Goal: Task Accomplishment & Management: Use online tool/utility

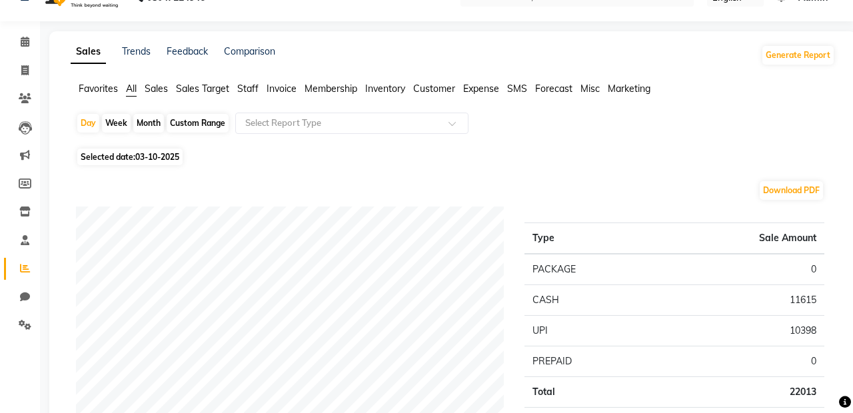
scroll to position [27, 0]
click at [313, 125] on input "text" at bounding box center [339, 123] width 192 height 13
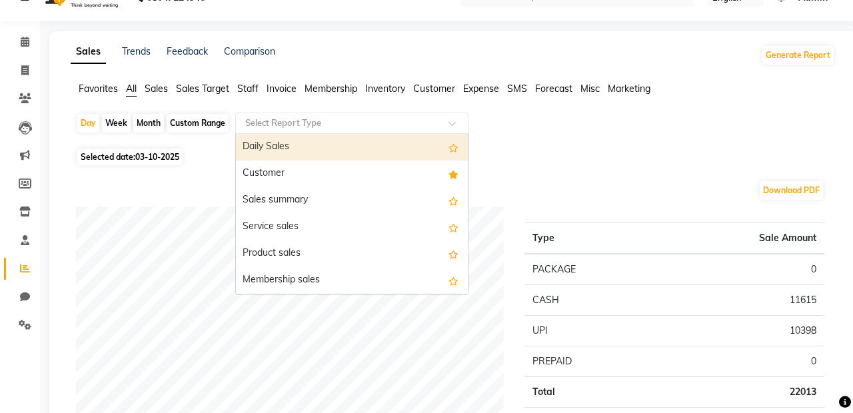
click at [598, 123] on div "Day Week Month Custom Range Select Report Type Daily Sales Customer Sales summa…" at bounding box center [453, 129] width 754 height 32
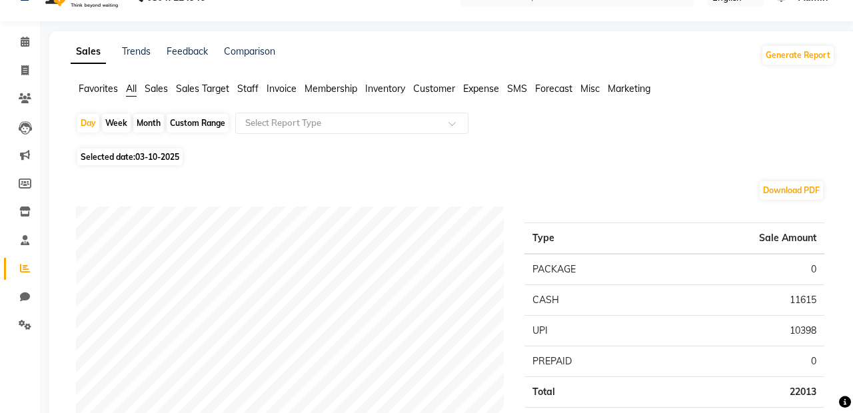
click at [153, 93] on span "Sales" at bounding box center [156, 89] width 23 height 12
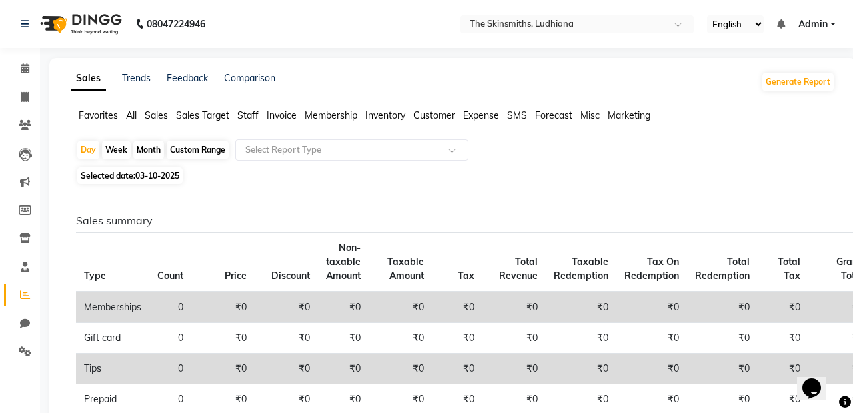
scroll to position [0, 0]
click at [385, 153] on input "text" at bounding box center [339, 149] width 192 height 13
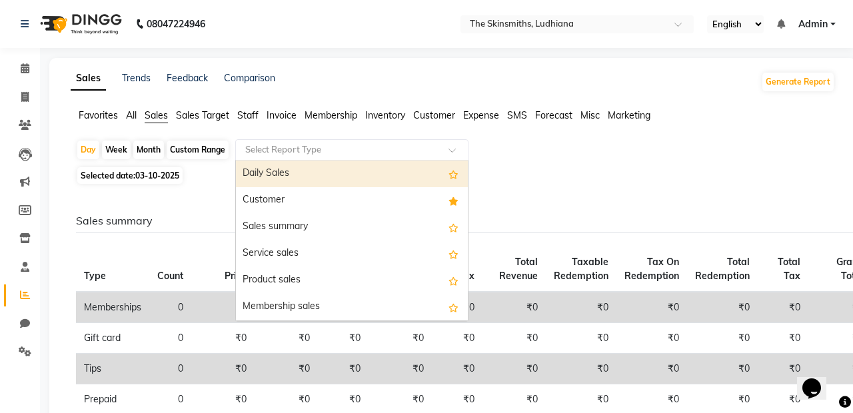
click at [83, 153] on div "Day" at bounding box center [88, 150] width 22 height 19
select select "10"
select select "2025"
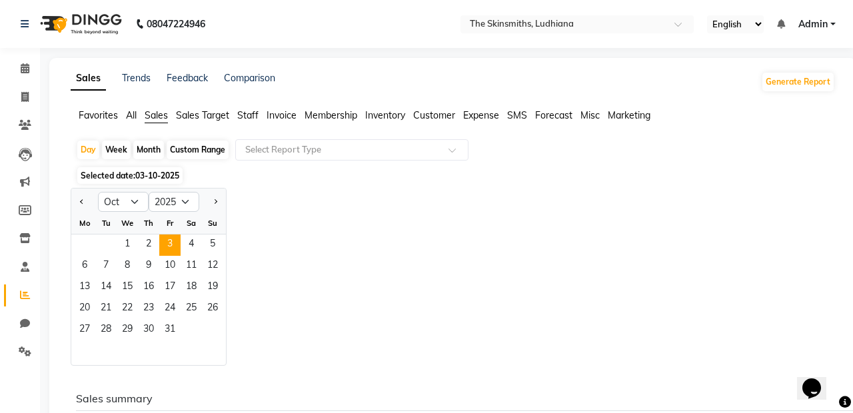
click at [167, 256] on span "10" at bounding box center [169, 266] width 21 height 21
click at [168, 240] on span "3" at bounding box center [169, 245] width 21 height 21
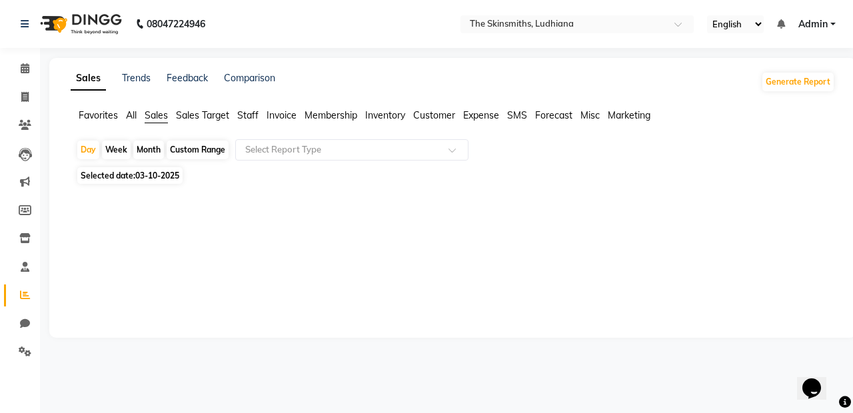
click at [337, 147] on input "text" at bounding box center [339, 149] width 192 height 13
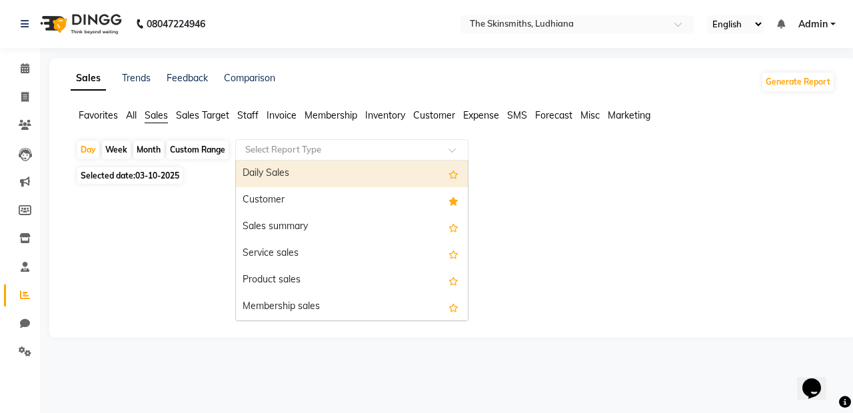
click at [364, 223] on div "Sales summary" at bounding box center [352, 227] width 232 height 27
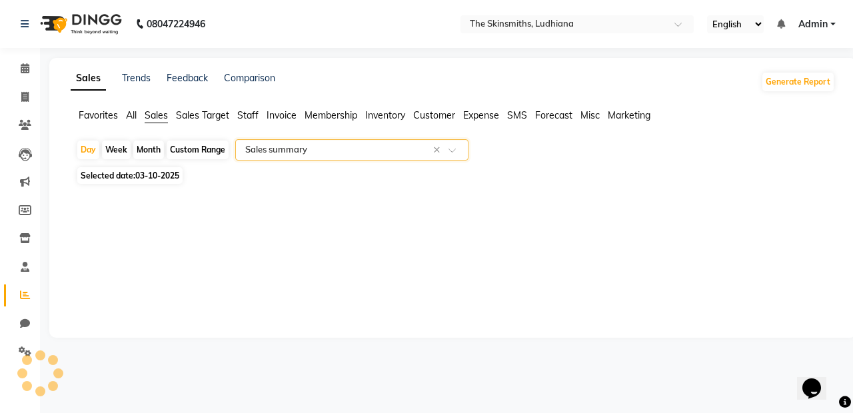
select select "full_report"
select select "csv"
click at [460, 152] on span at bounding box center [457, 153] width 17 height 13
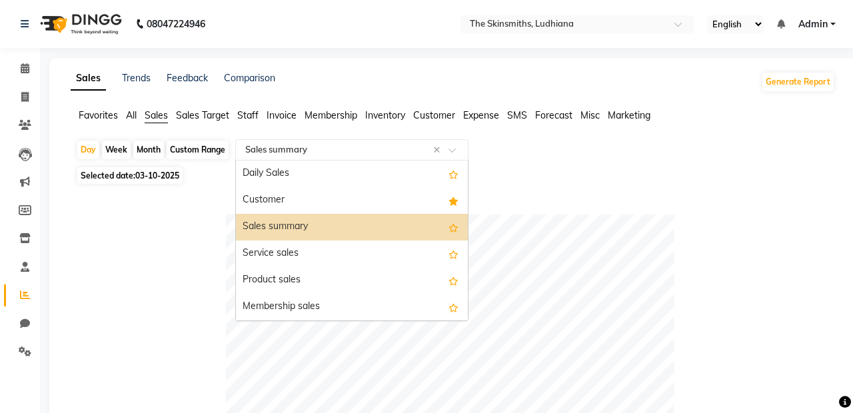
click at [397, 177] on div "Daily Sales" at bounding box center [352, 174] width 232 height 27
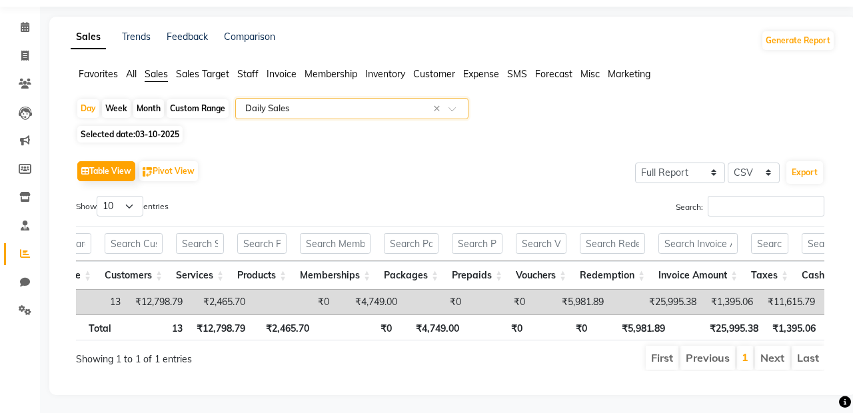
scroll to position [0, 66]
